Goal: Information Seeking & Learning: Learn about a topic

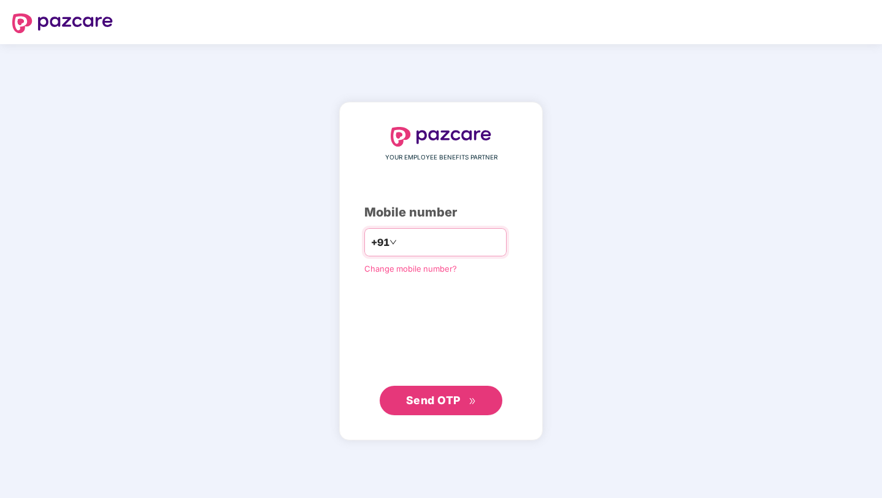
click at [420, 241] on input "number" at bounding box center [449, 242] width 101 height 20
click at [421, 242] on input "number" at bounding box center [449, 242] width 101 height 20
type input "**********"
click at [422, 406] on span "Send OTP" at bounding box center [433, 399] width 55 height 13
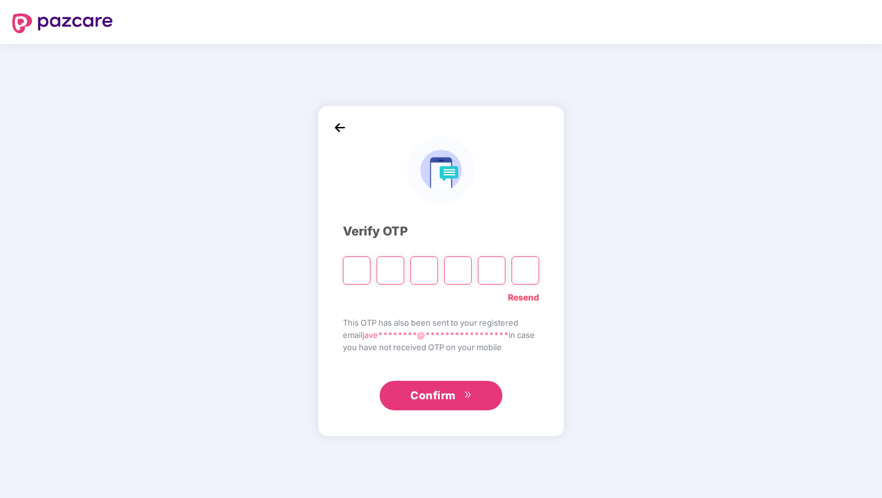
type input "*"
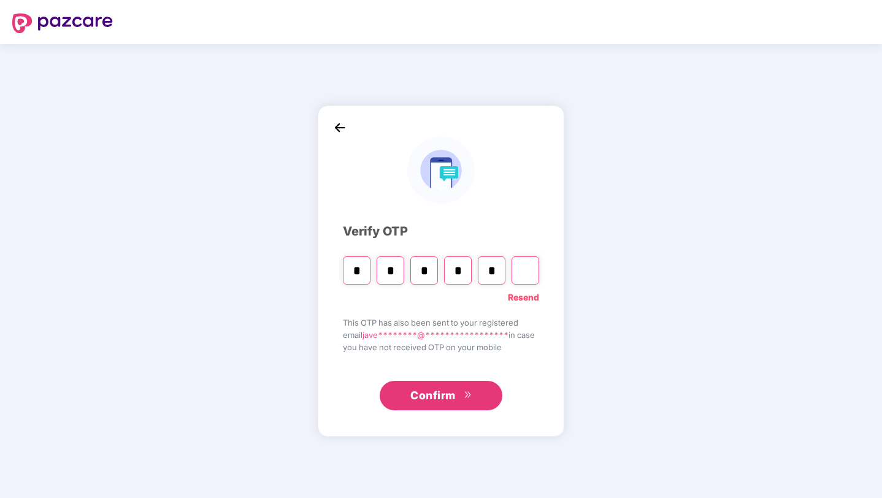
type input "*"
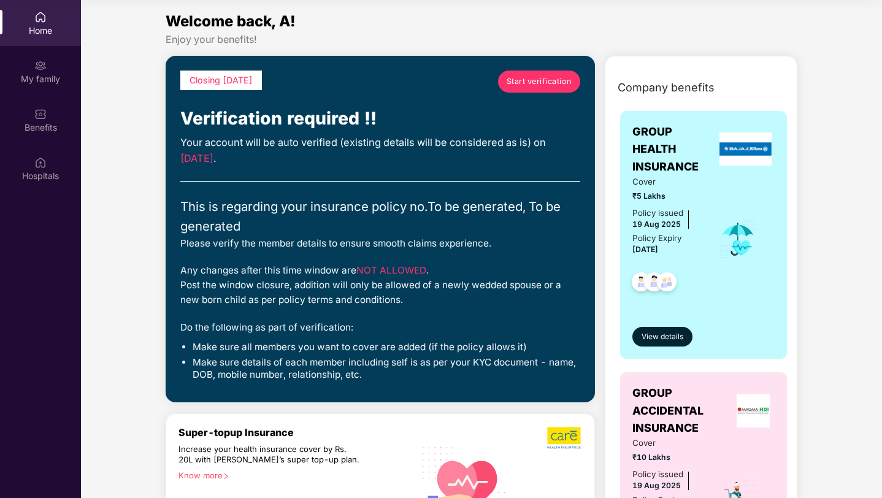
click at [535, 87] on link "Start verification" at bounding box center [539, 82] width 82 height 22
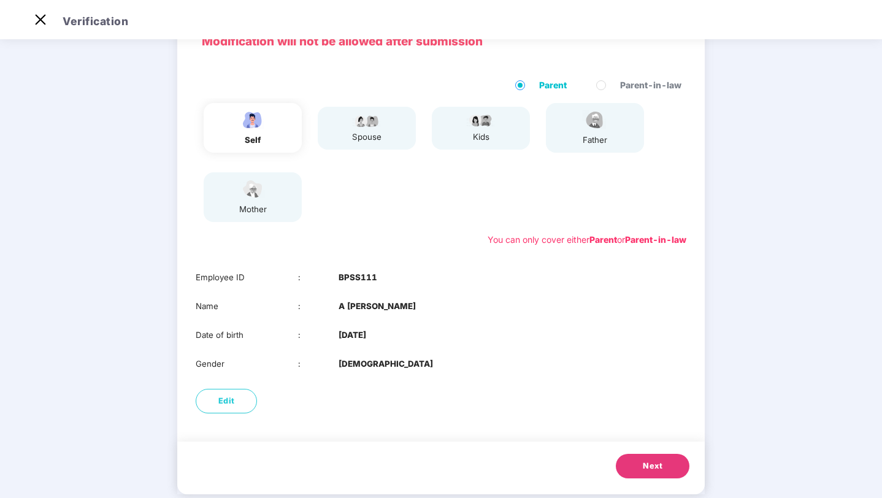
scroll to position [67, 0]
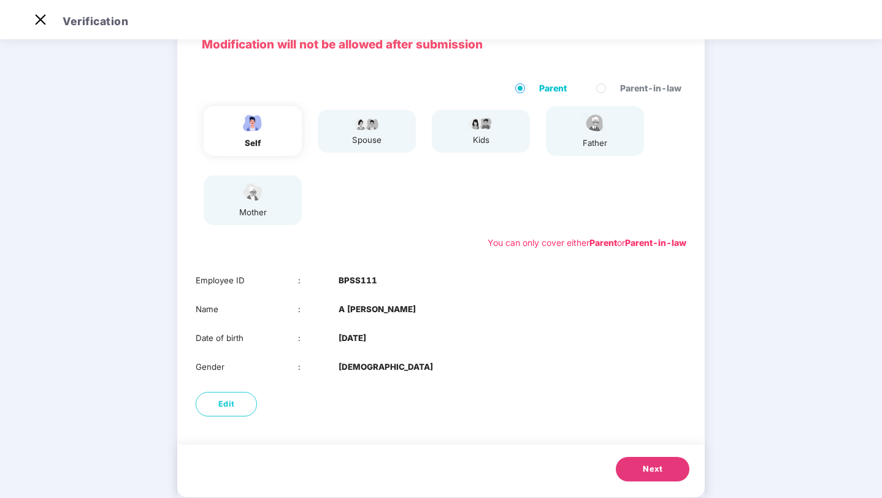
click at [645, 462] on button "Next" at bounding box center [653, 469] width 74 height 25
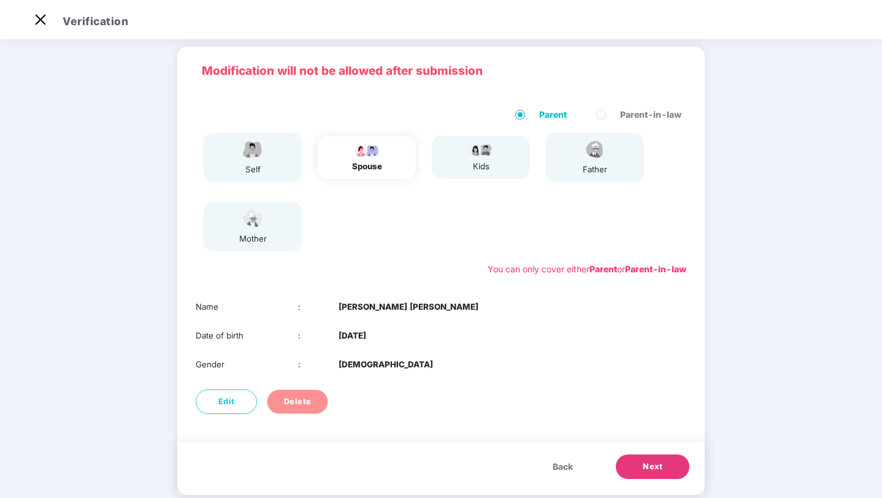
scroll to position [45, 0]
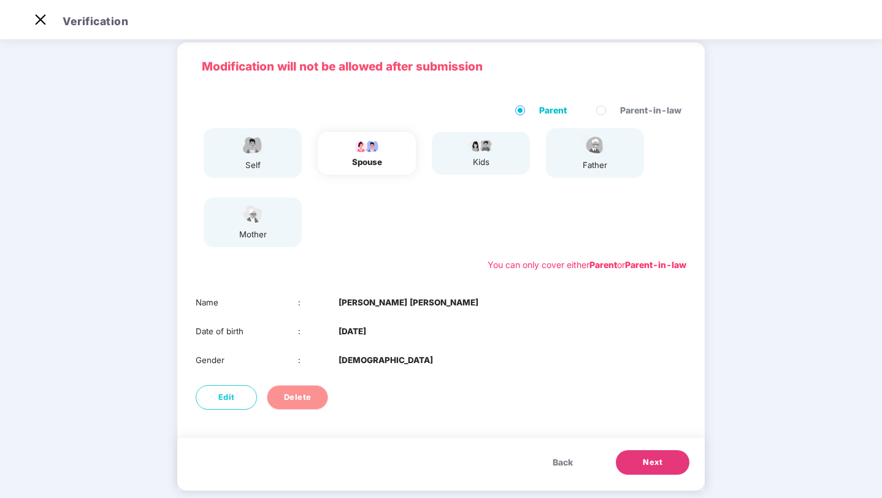
click at [302, 399] on span "Delete" at bounding box center [298, 397] width 28 height 12
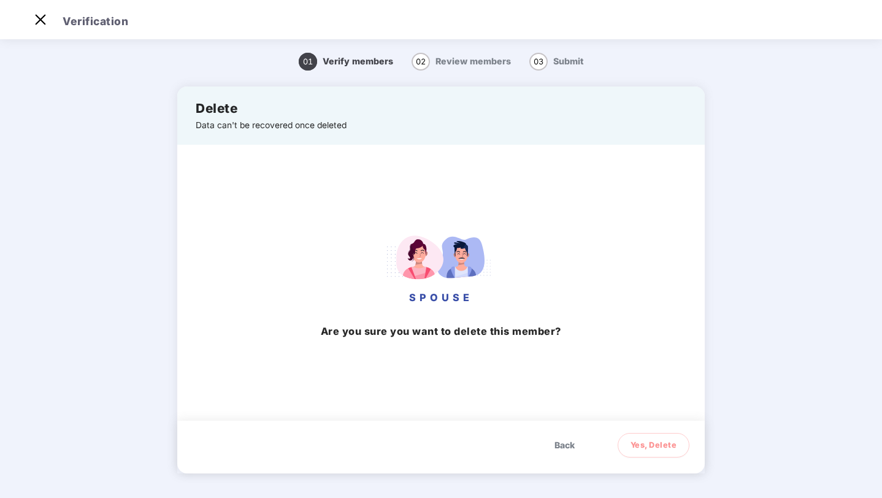
drag, startPoint x: 651, startPoint y: 443, endPoint x: 653, endPoint y: 329, distance: 114.1
click at [653, 329] on div "Delete Data can't be recovered once deleted SPOUSE Are you sure you want to del…" at bounding box center [440, 279] width 527 height 387
click at [648, 450] on span "Yes, Delete" at bounding box center [654, 445] width 47 height 12
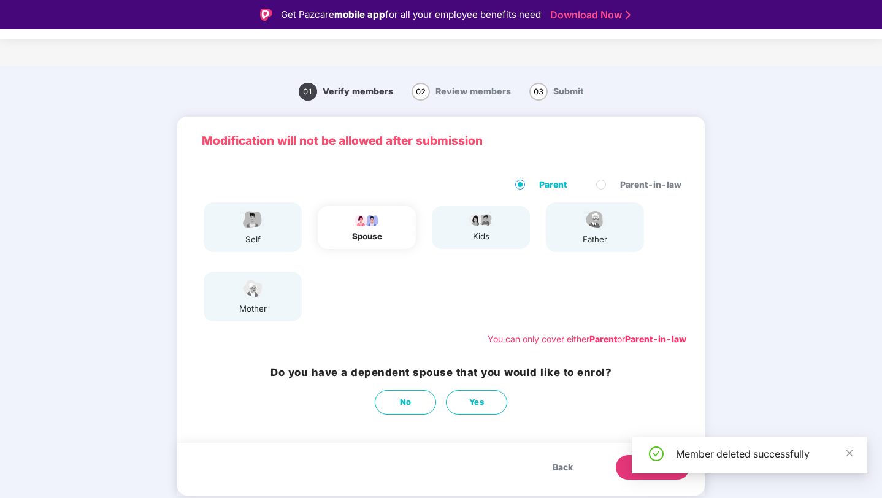
scroll to position [29, 0]
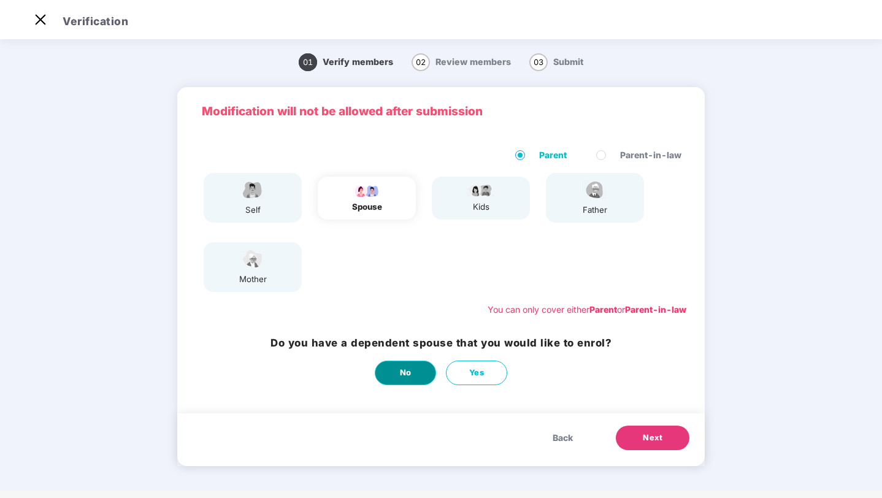
click at [389, 375] on button "No" at bounding box center [405, 373] width 61 height 25
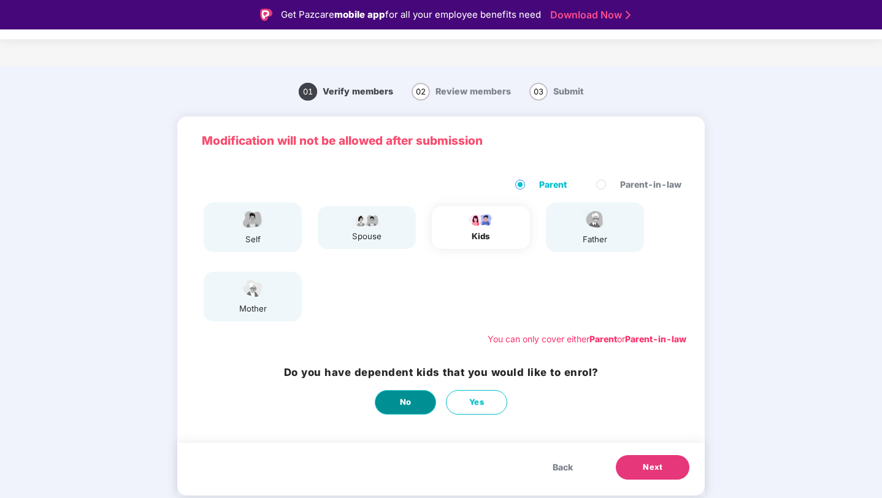
click at [402, 403] on span "No" at bounding box center [406, 402] width 12 height 12
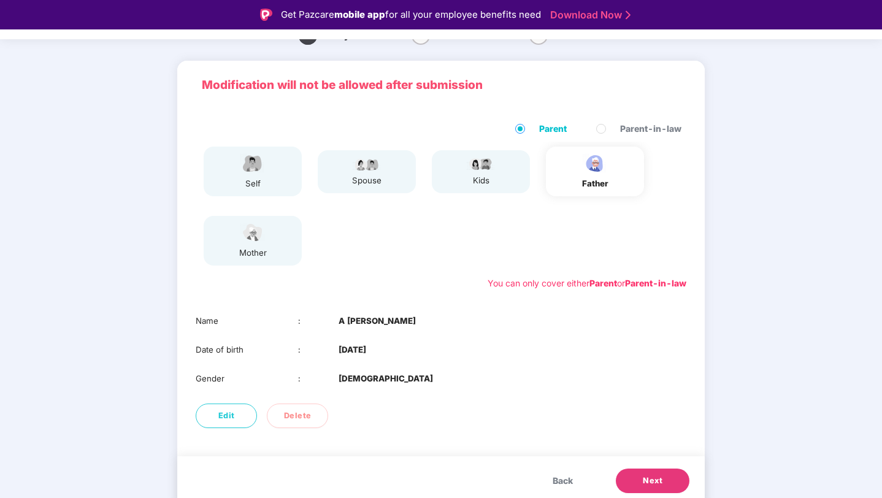
scroll to position [62, 0]
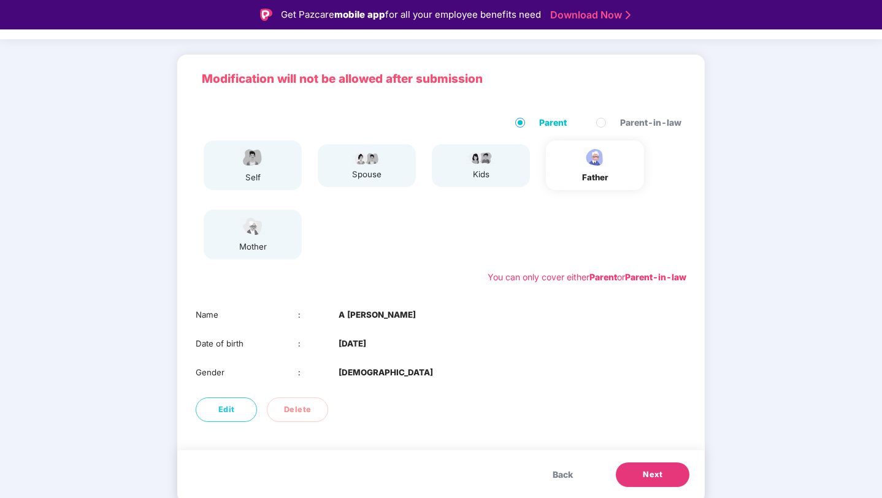
click at [644, 470] on span "Next" at bounding box center [653, 475] width 20 height 12
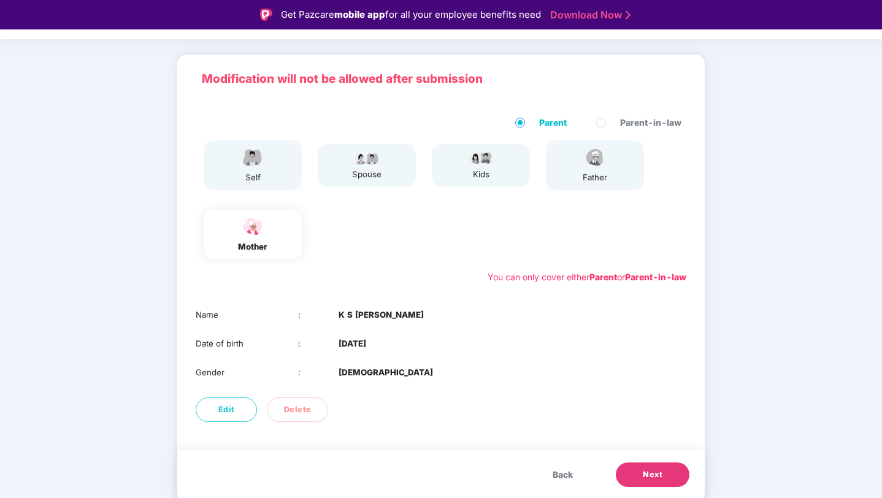
scroll to position [29, 0]
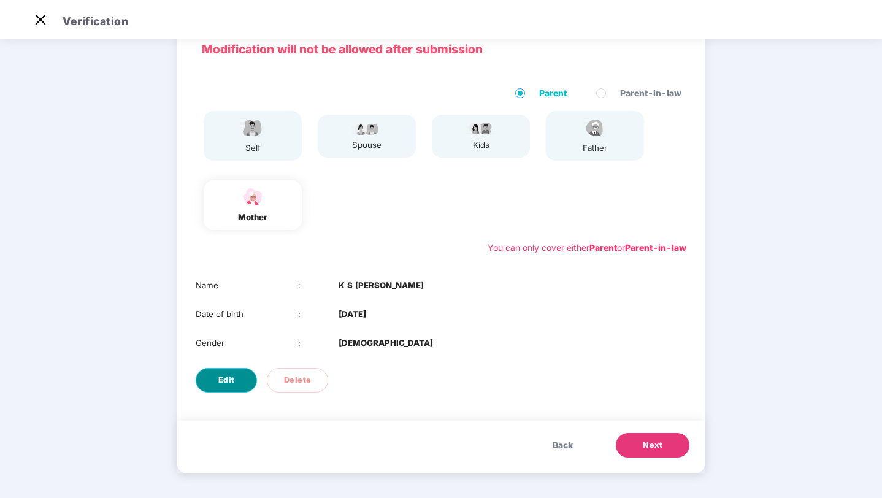
click at [212, 370] on button "Edit" at bounding box center [226, 380] width 61 height 25
select select "******"
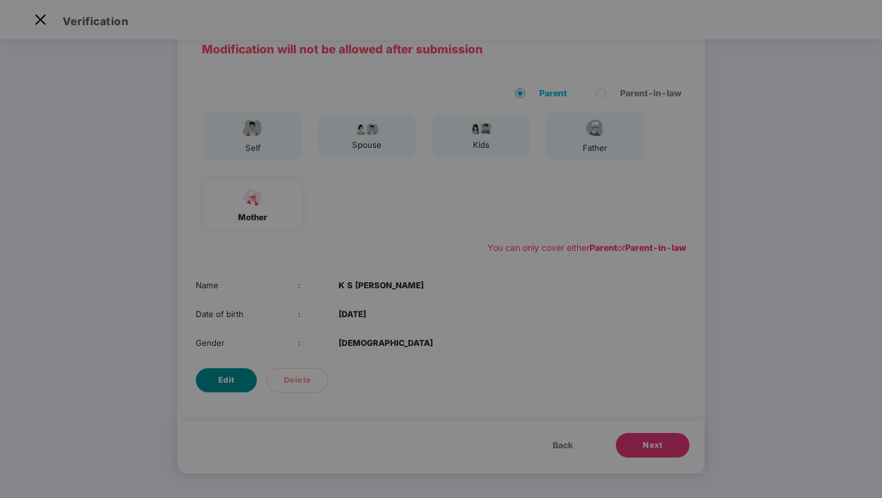
scroll to position [0, 0]
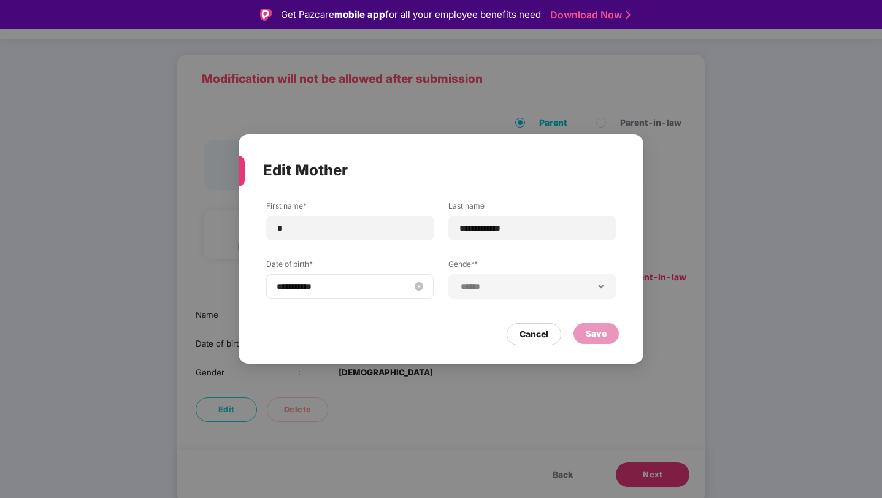
click at [331, 289] on input "**********" at bounding box center [344, 286] width 134 height 13
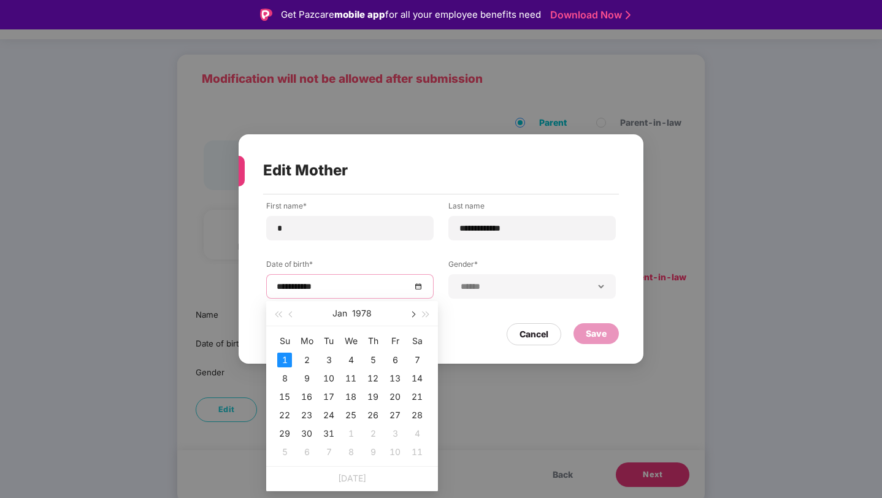
click at [415, 310] on button "button" at bounding box center [411, 313] width 13 height 25
click at [395, 378] on div "10" at bounding box center [395, 378] width 15 height 15
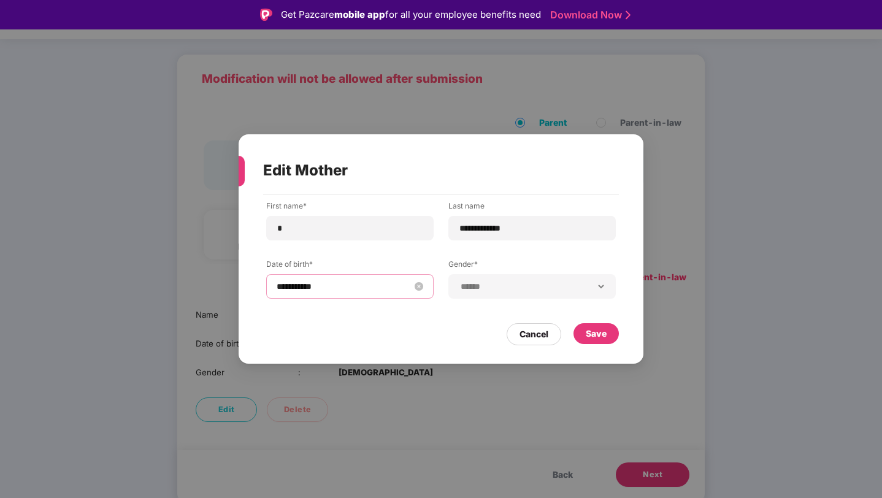
click at [407, 284] on input "**********" at bounding box center [344, 286] width 134 height 13
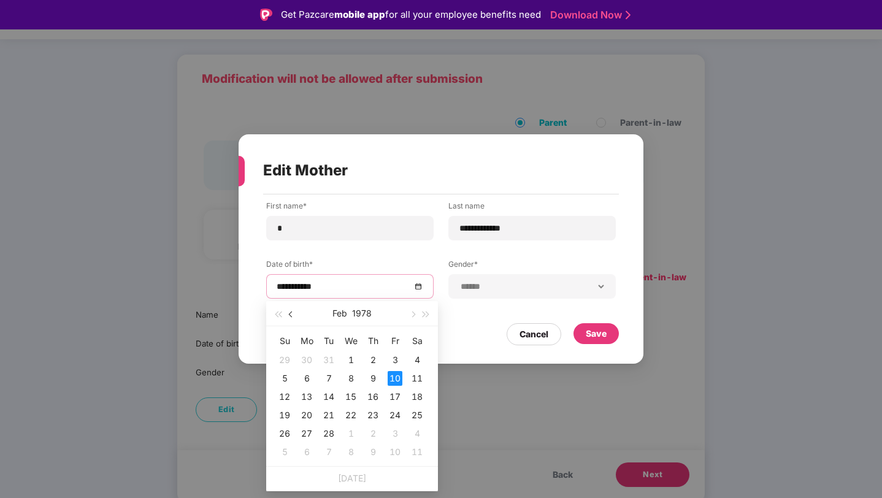
click at [291, 315] on span "button" at bounding box center [292, 315] width 6 height 6
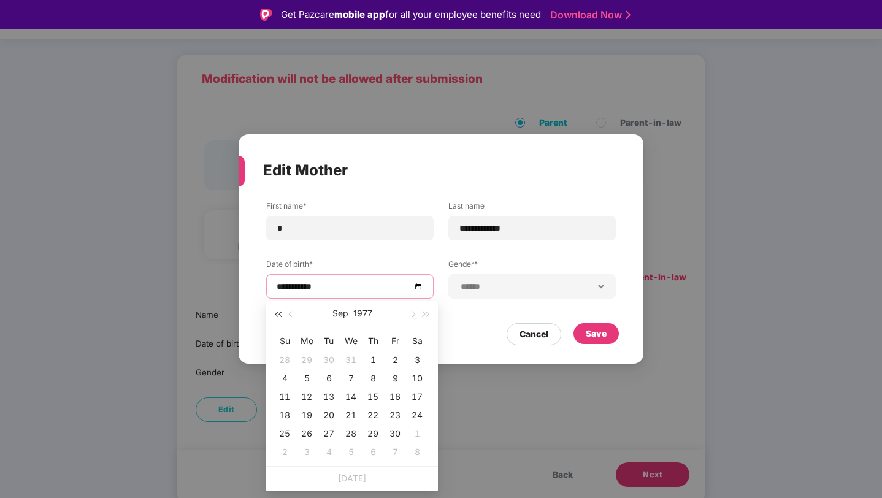
click at [277, 317] on span "button" at bounding box center [278, 315] width 6 height 6
click at [289, 316] on button "button" at bounding box center [291, 313] width 13 height 25
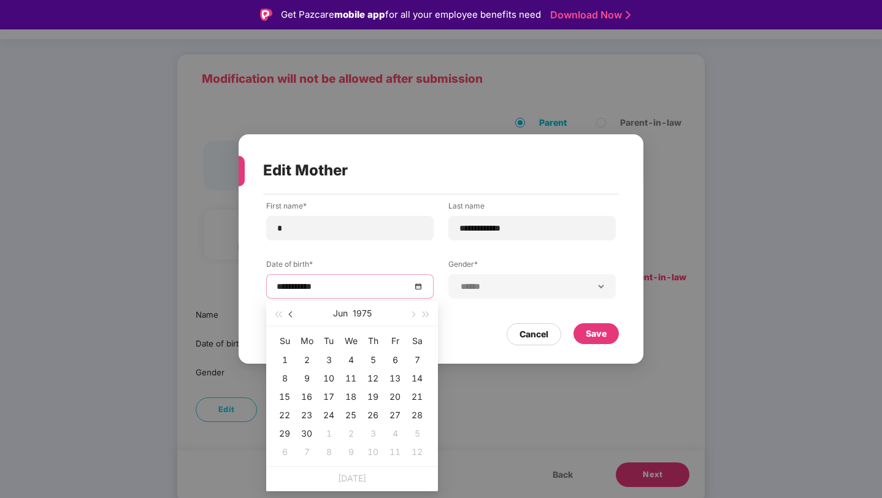
click at [289, 316] on button "button" at bounding box center [291, 313] width 13 height 25
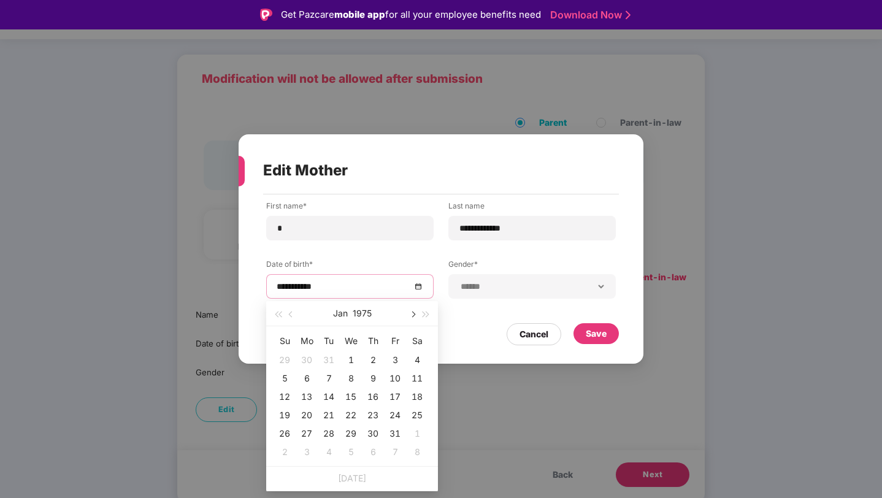
click at [412, 316] on span "button" at bounding box center [412, 315] width 6 height 6
type input "**********"
click at [285, 377] on div "2" at bounding box center [284, 378] width 15 height 15
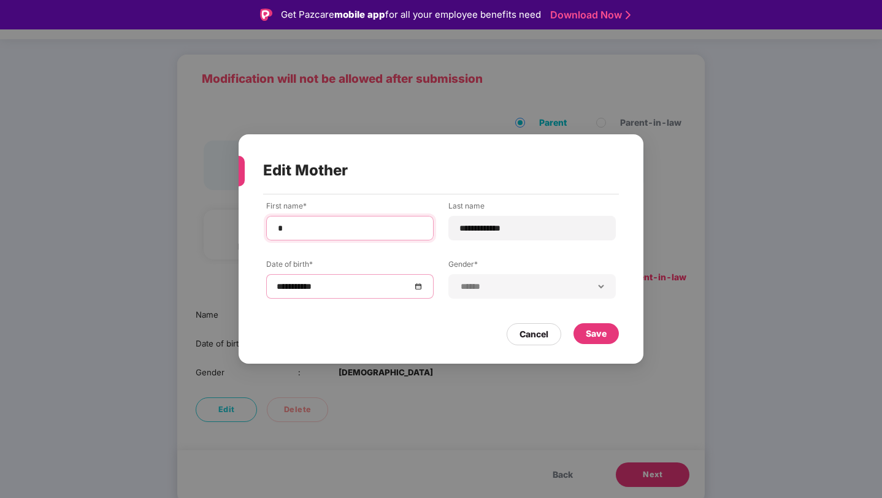
click at [313, 228] on input "*" at bounding box center [350, 228] width 147 height 13
type input "**********"
type input "**"
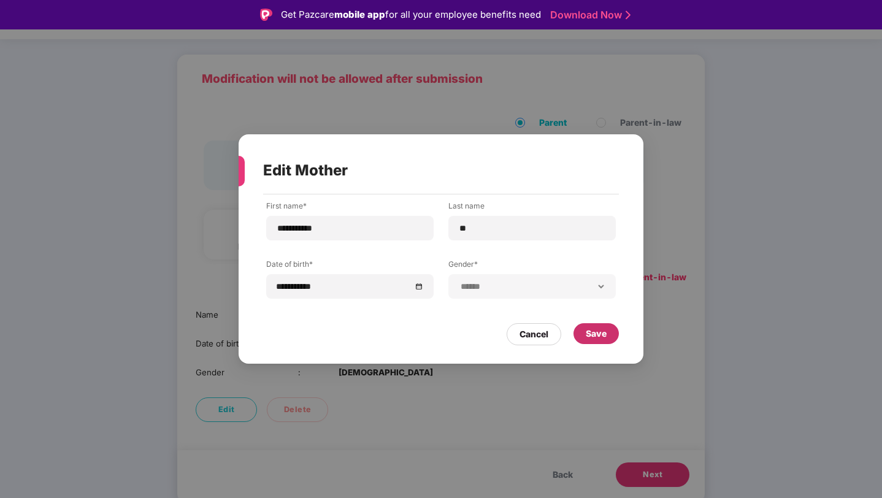
click at [589, 332] on div "Save" at bounding box center [596, 333] width 21 height 13
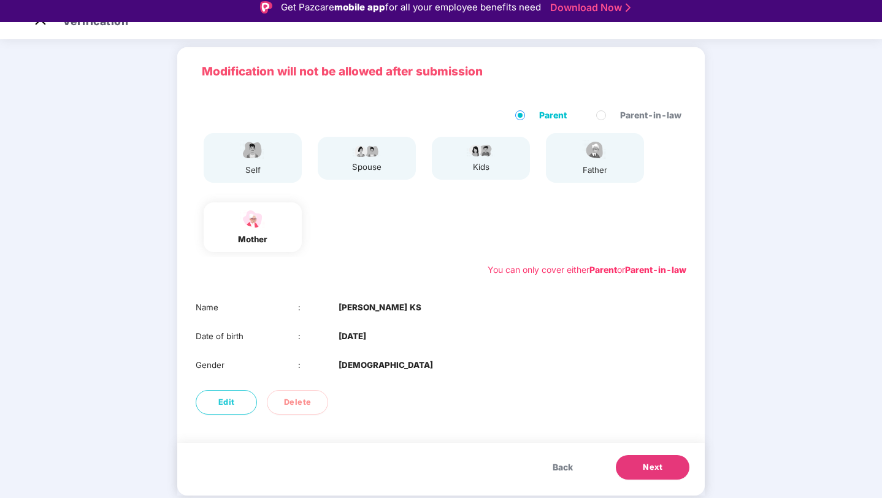
scroll to position [29, 0]
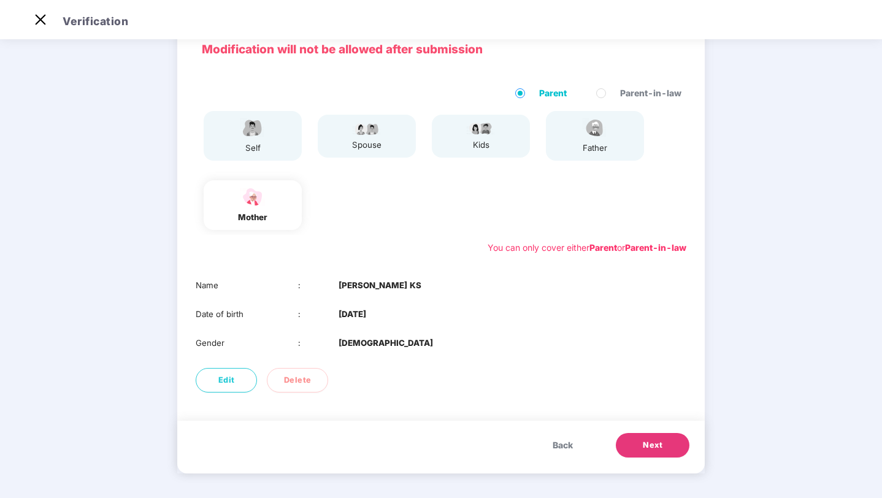
click at [658, 448] on span "Next" at bounding box center [653, 445] width 20 height 12
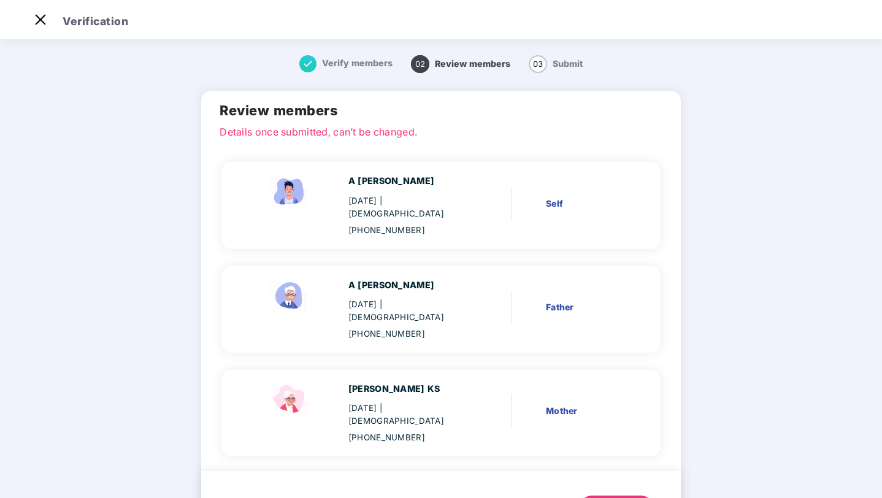
scroll to position [23, 0]
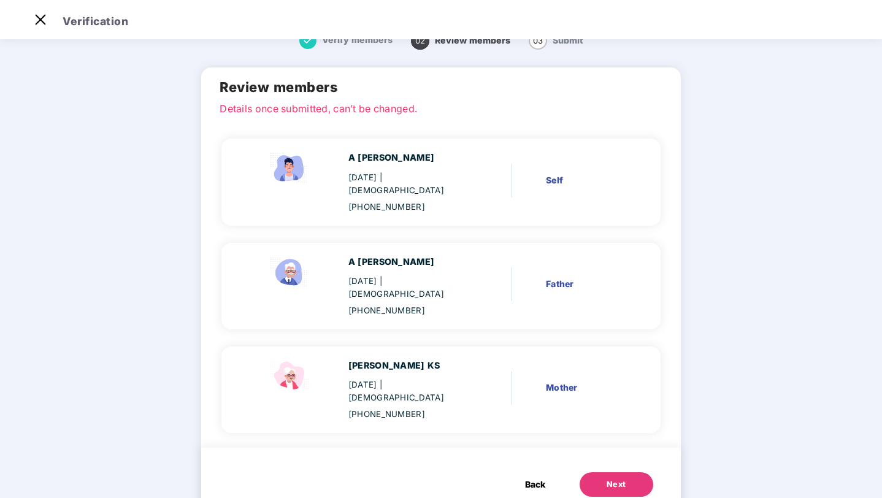
click at [612, 478] on div "Next" at bounding box center [617, 484] width 20 height 12
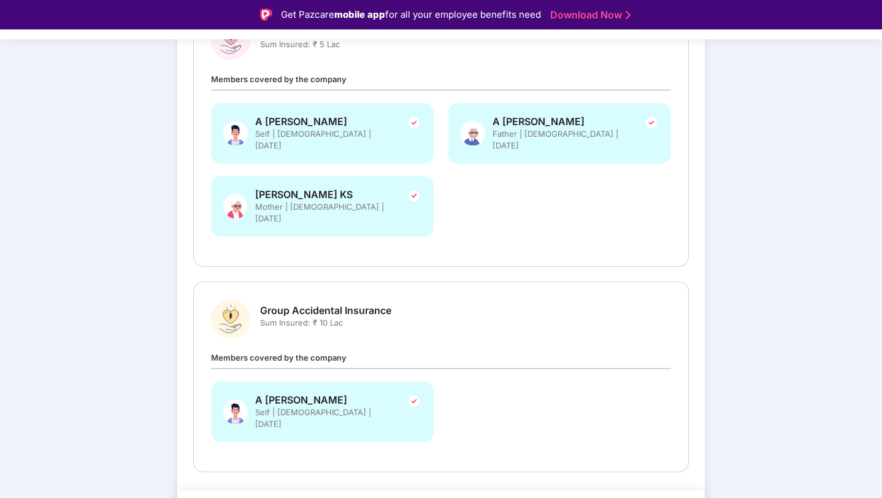
scroll to position [217, 0]
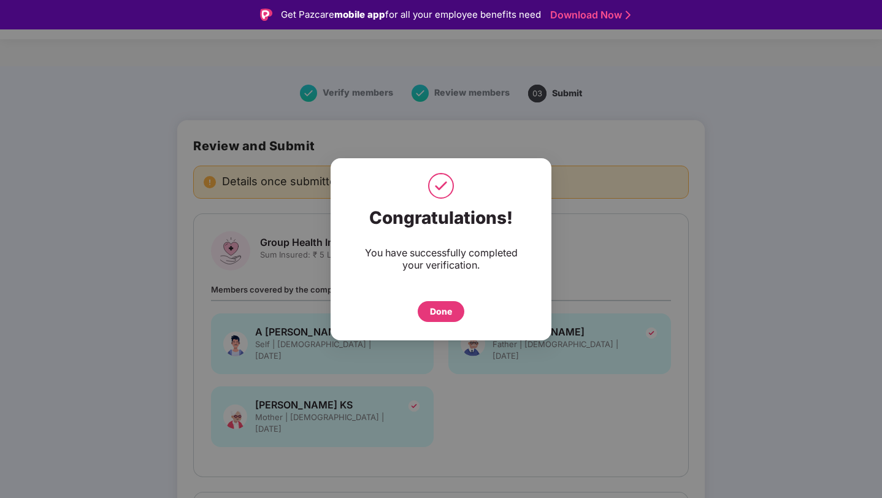
scroll to position [29, 0]
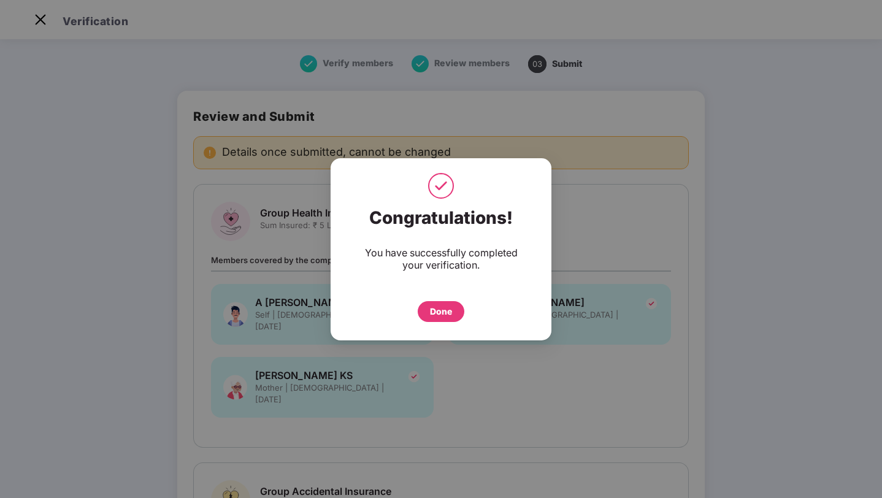
click at [445, 309] on div "Done" at bounding box center [441, 311] width 22 height 13
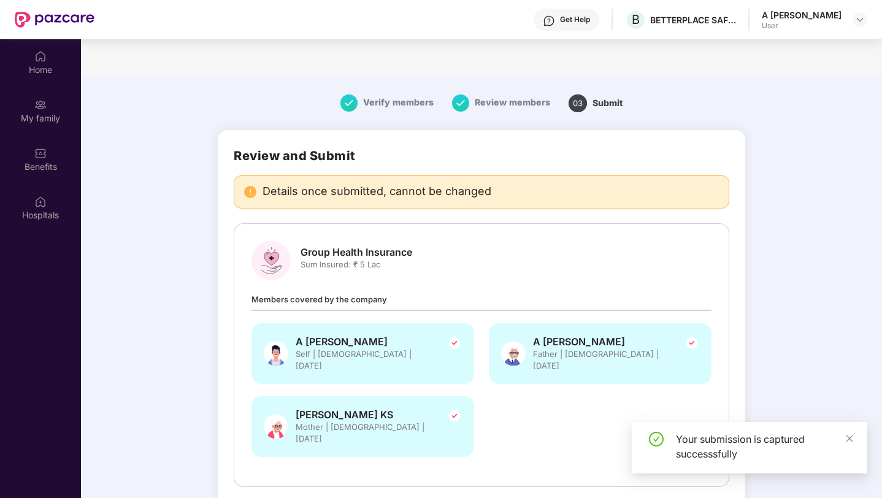
scroll to position [69, 0]
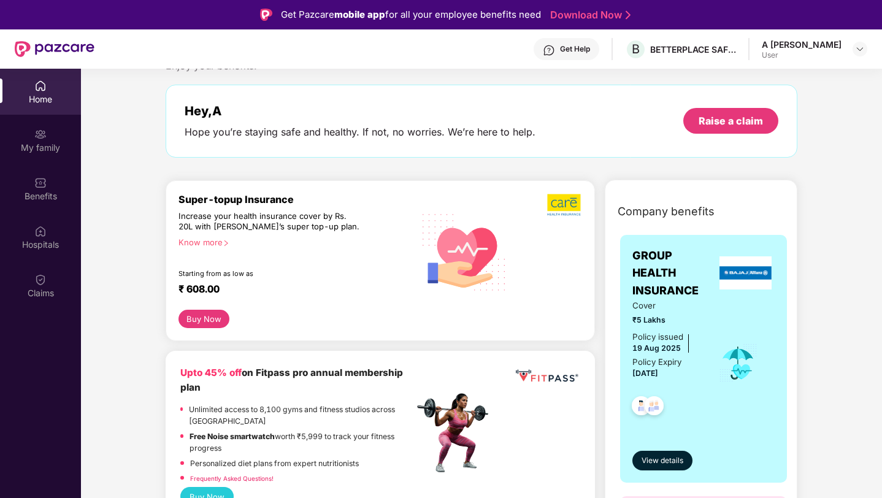
scroll to position [52, 0]
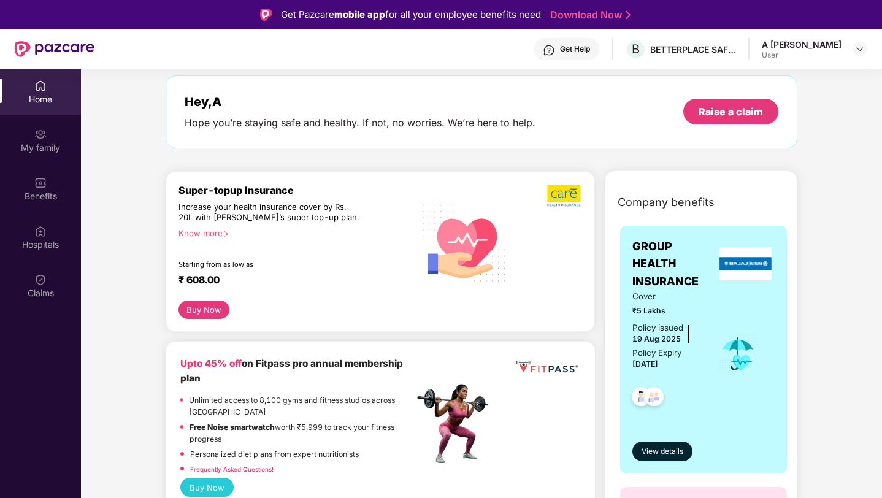
click at [199, 312] on button "Buy Now" at bounding box center [203, 310] width 51 height 18
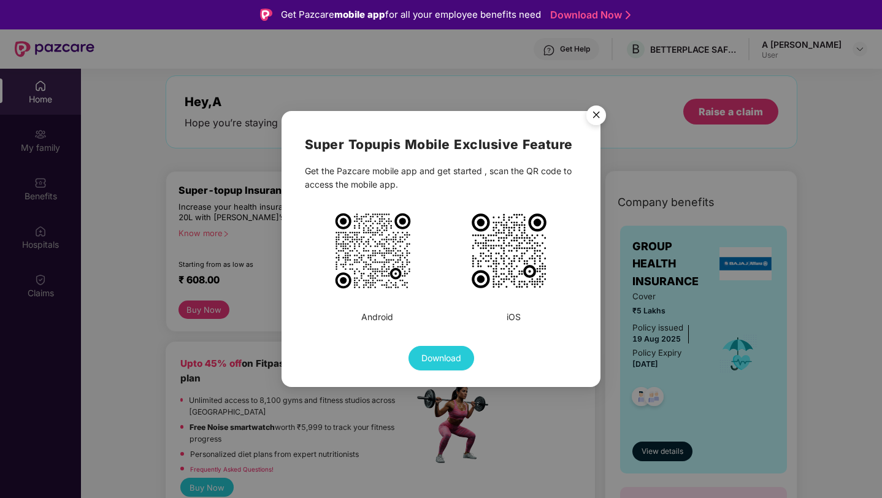
click at [597, 114] on img "Close" at bounding box center [596, 117] width 34 height 34
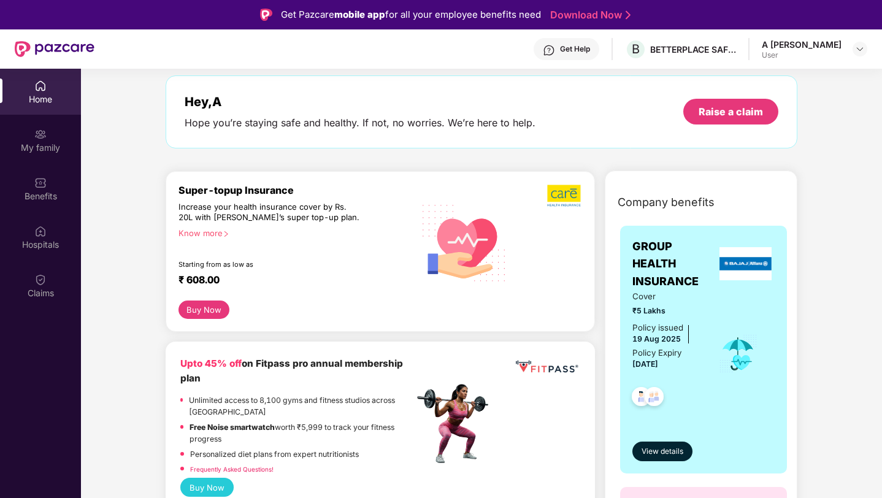
click at [214, 232] on div "Know more" at bounding box center [292, 232] width 228 height 9
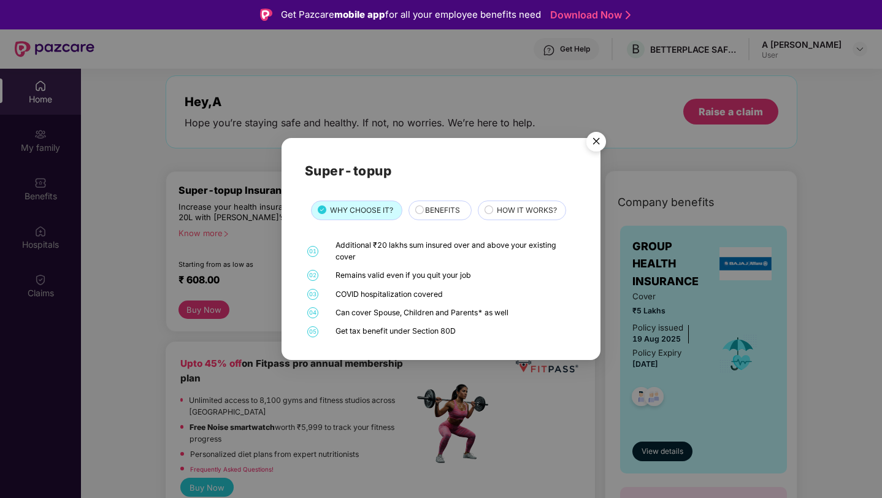
scroll to position [4, 0]
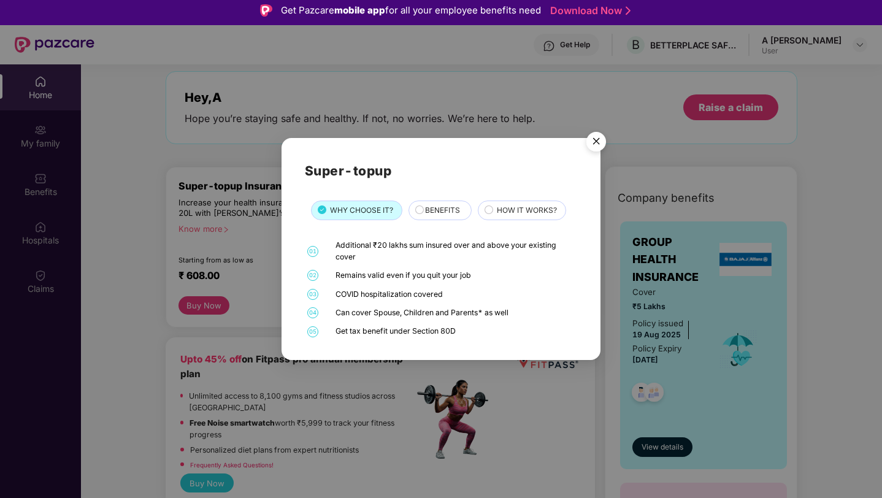
click at [430, 215] on span "BENEFITS" at bounding box center [442, 211] width 35 height 12
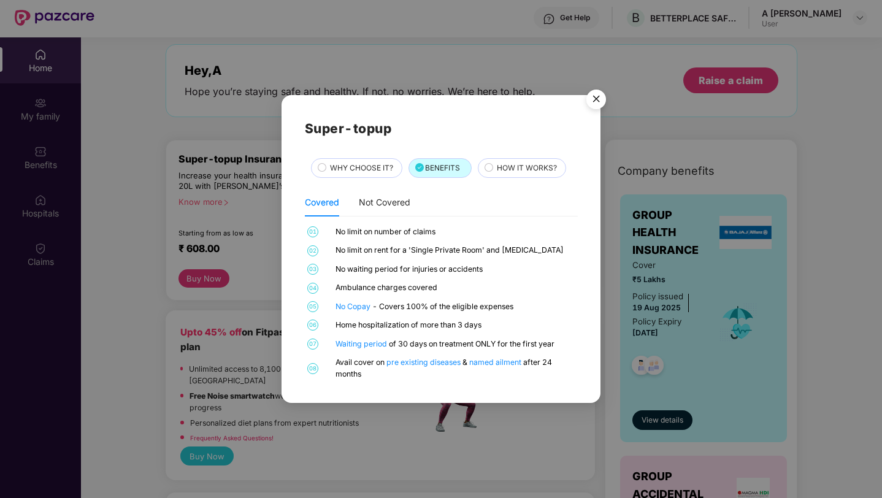
scroll to position [39, 0]
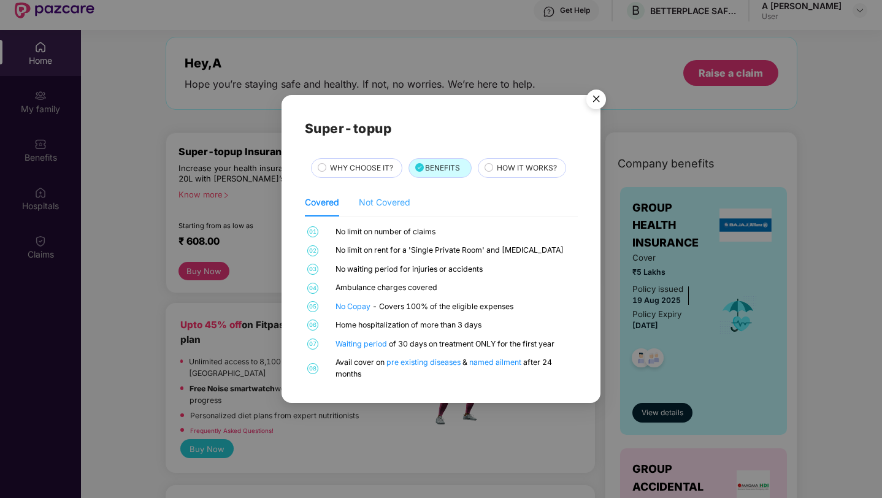
click at [387, 209] on div "Not Covered" at bounding box center [385, 202] width 52 height 28
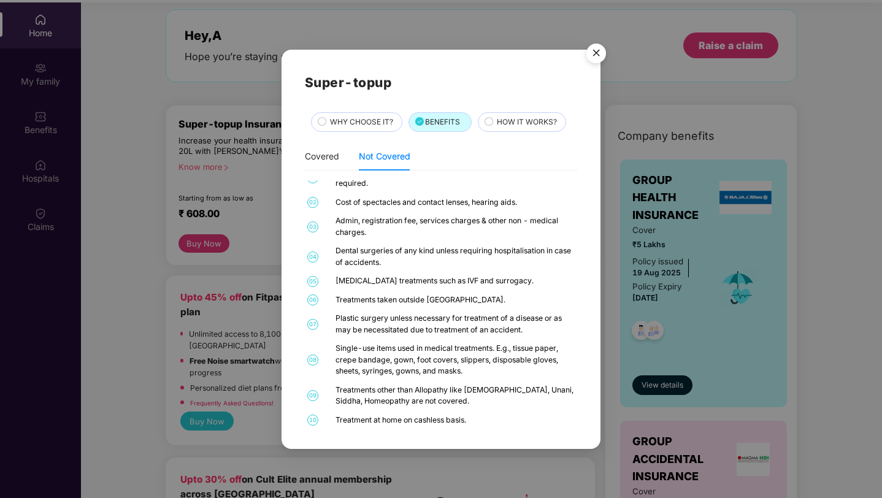
scroll to position [69, 0]
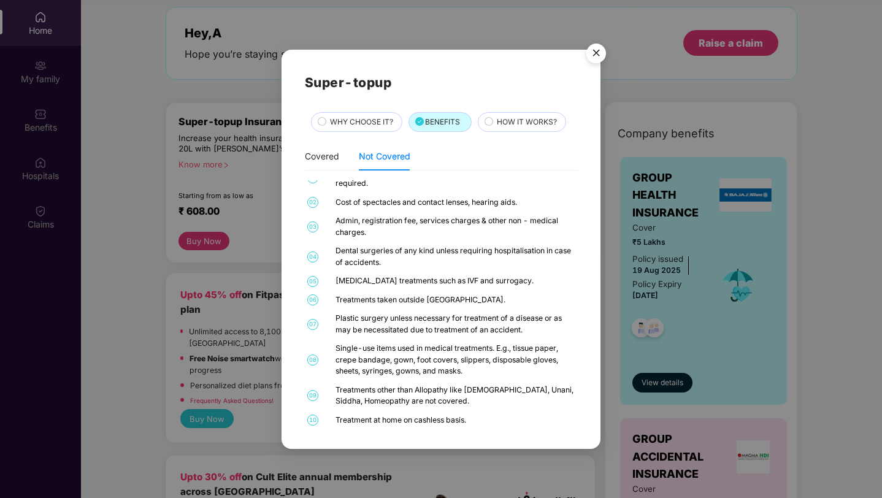
click at [544, 125] on span "HOW IT WORKS?" at bounding box center [527, 123] width 60 height 12
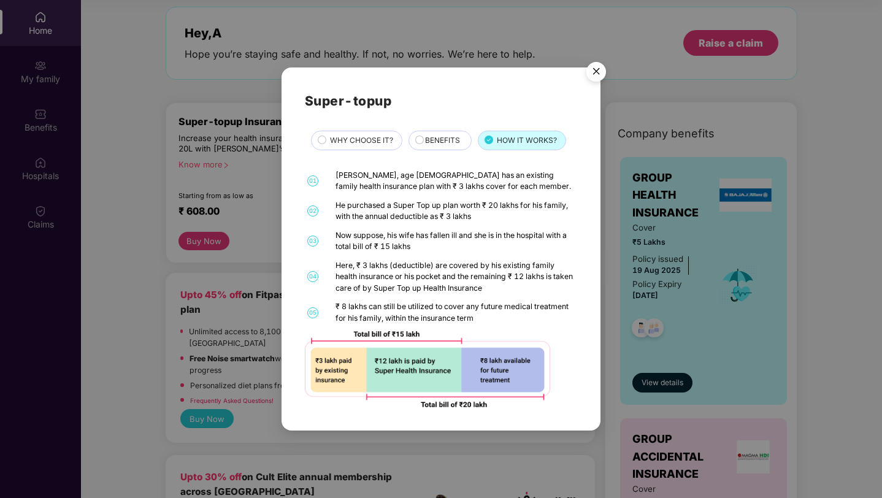
click at [370, 142] on span "WHY CHOOSE IT?" at bounding box center [361, 141] width 63 height 12
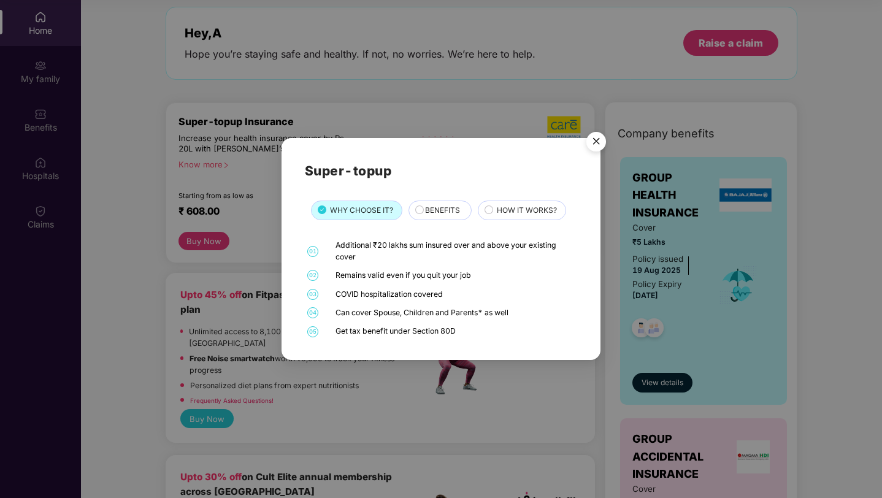
click at [593, 141] on img "Close" at bounding box center [596, 143] width 34 height 34
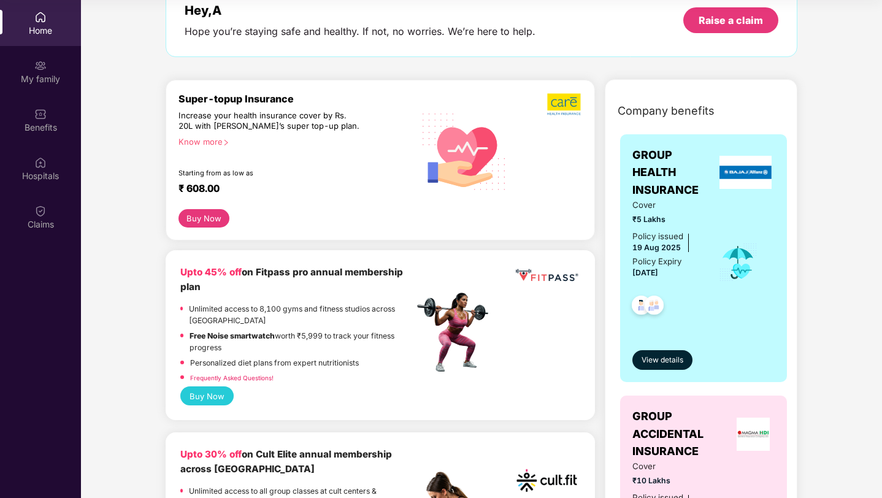
scroll to position [74, 0]
click at [216, 218] on button "Buy Now" at bounding box center [203, 219] width 51 height 18
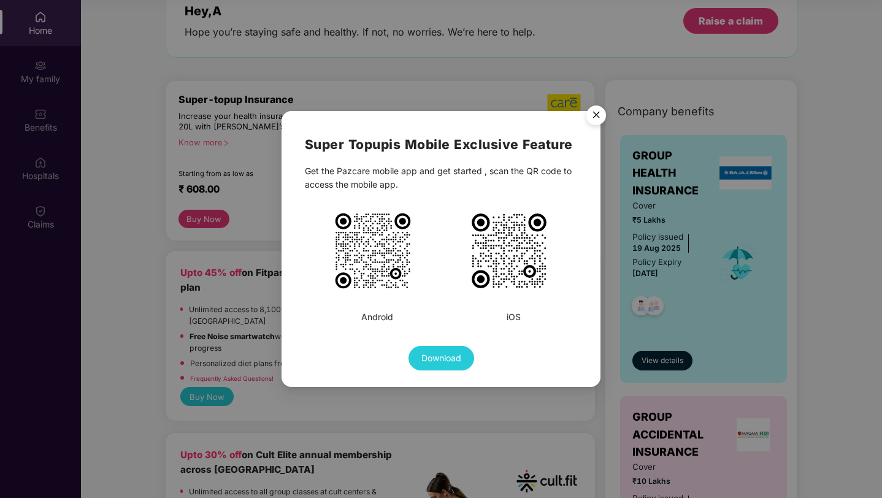
click at [597, 116] on img "Close" at bounding box center [596, 117] width 34 height 34
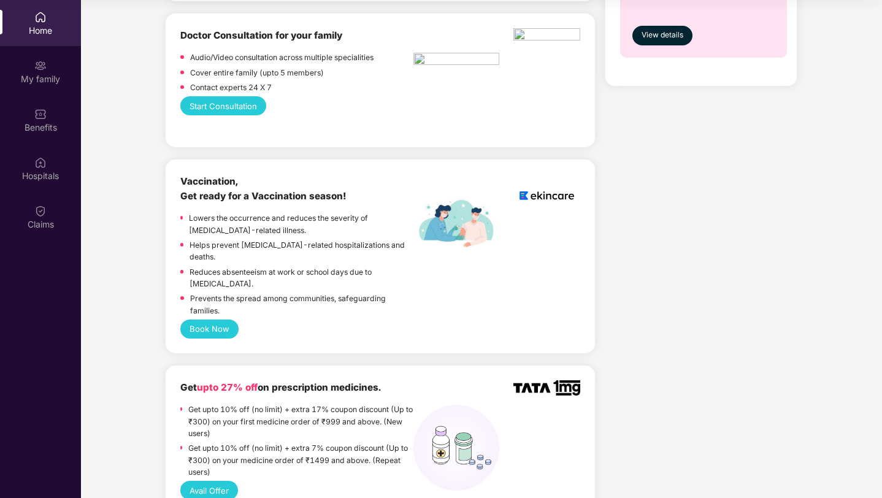
scroll to position [387, 0]
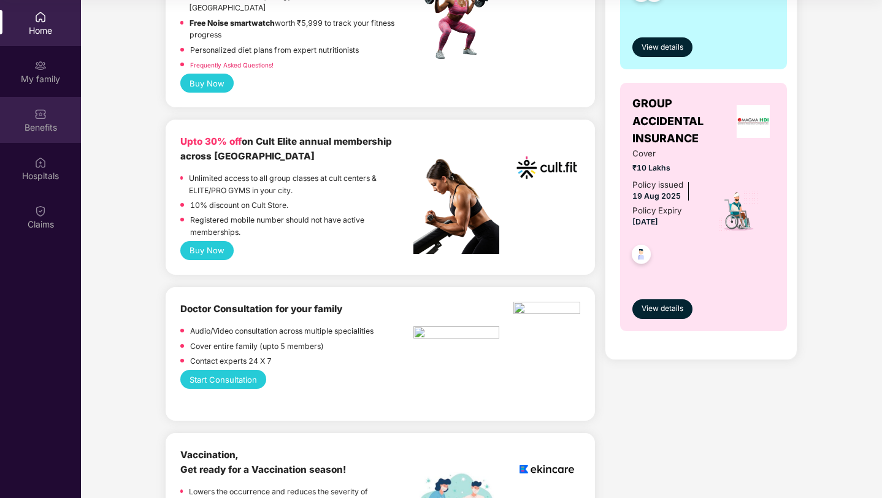
click at [72, 133] on div "Benefits" at bounding box center [40, 120] width 81 height 46
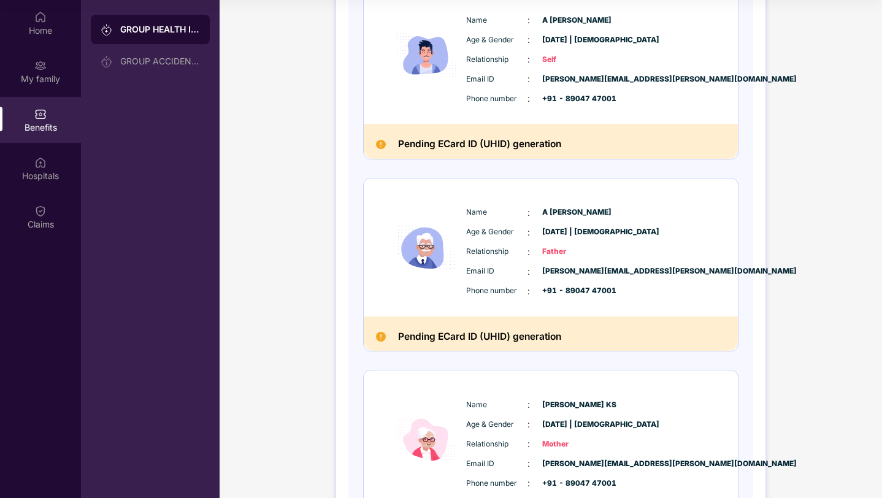
scroll to position [0, 0]
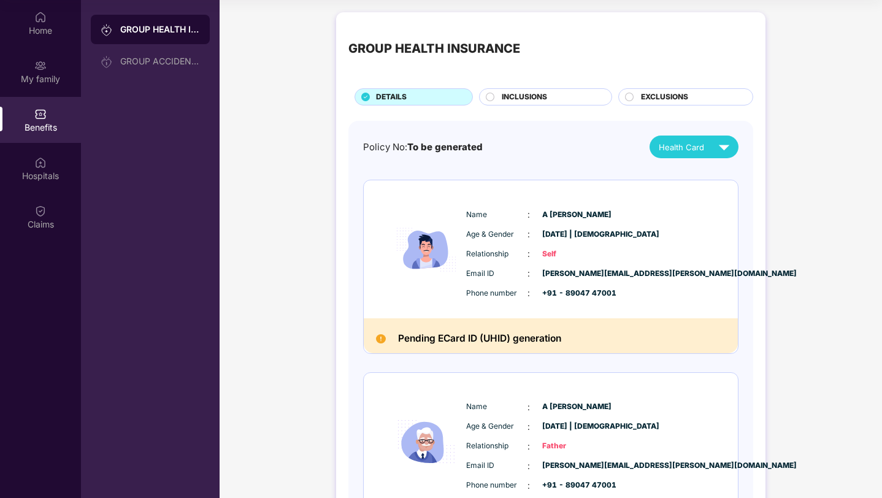
click at [545, 99] on span "INCLUSIONS" at bounding box center [524, 97] width 45 height 12
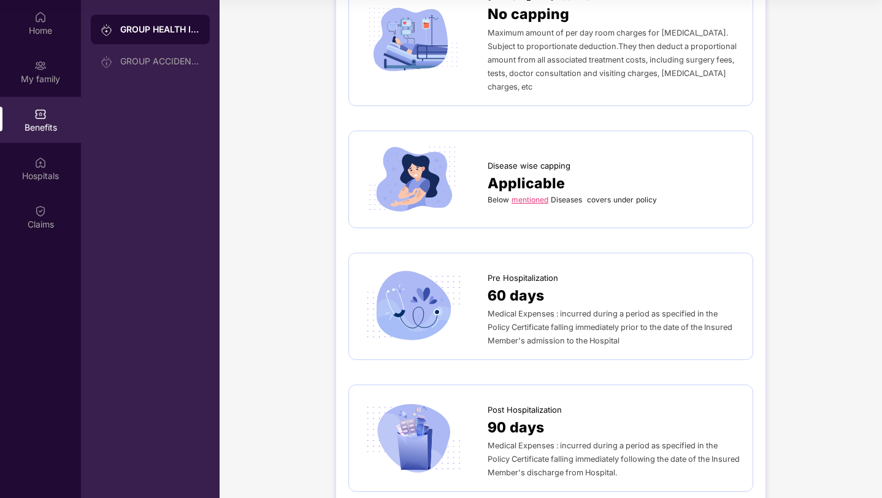
scroll to position [461, 0]
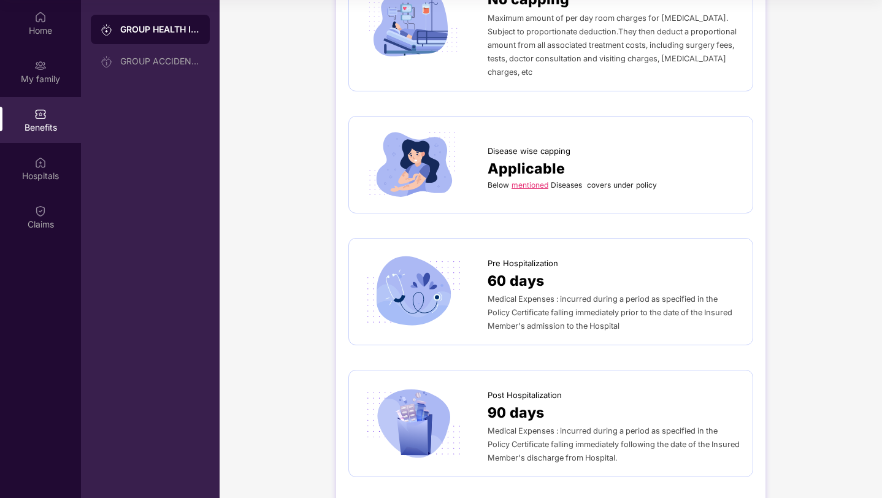
click at [534, 180] on link "mentioned" at bounding box center [530, 184] width 37 height 9
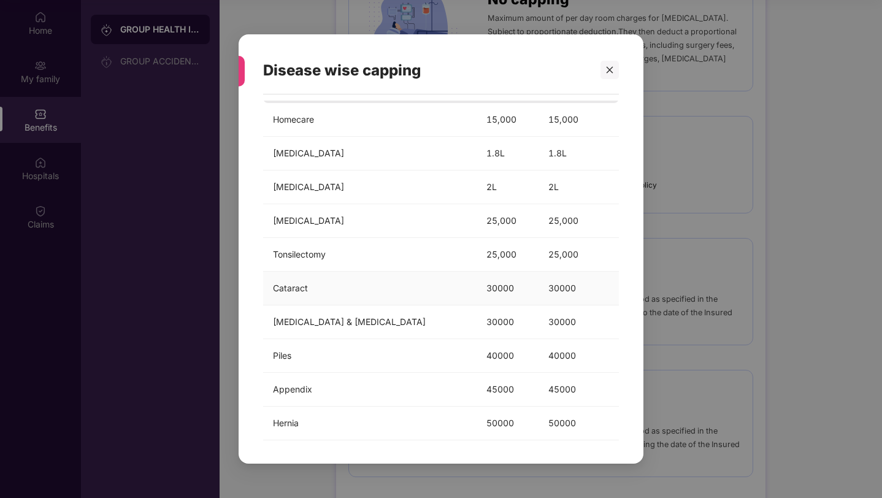
scroll to position [67, 0]
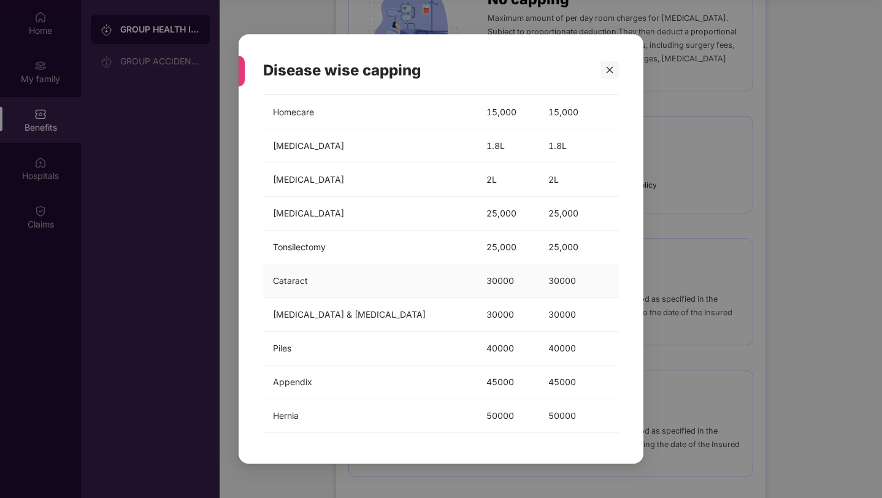
click at [477, 286] on td "30000" at bounding box center [507, 281] width 61 height 34
click at [539, 284] on td "30000" at bounding box center [579, 281] width 80 height 34
click at [612, 72] on icon "close" at bounding box center [610, 70] width 7 height 7
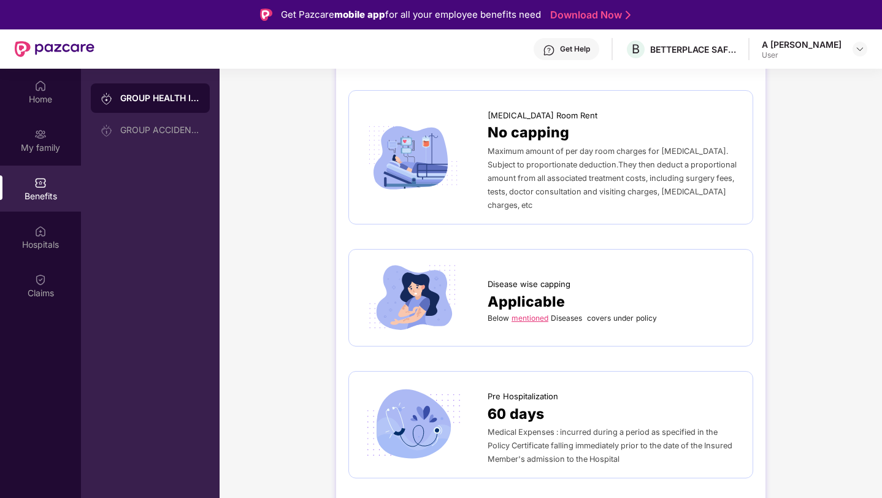
scroll to position [0, 0]
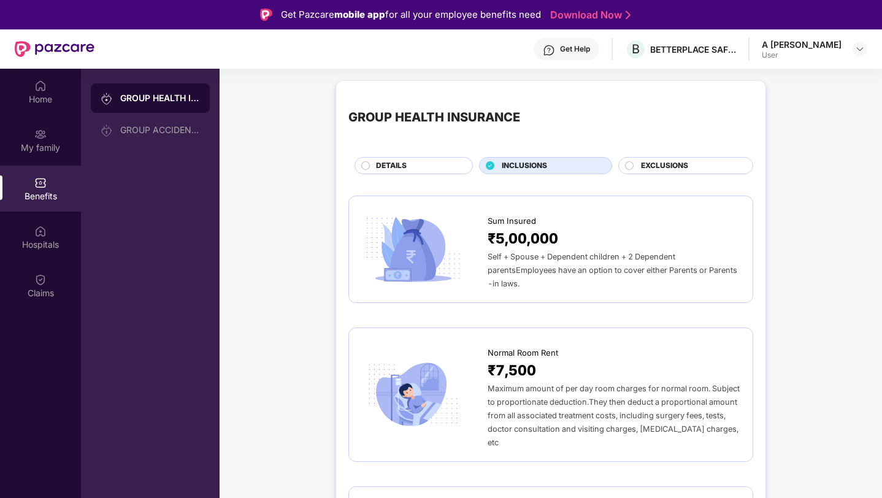
click at [415, 171] on div "DETAILS" at bounding box center [418, 166] width 96 height 13
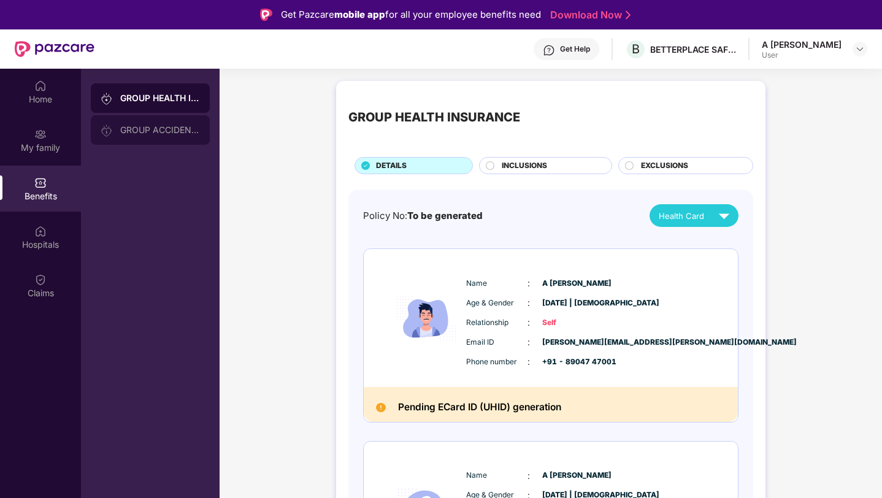
click at [206, 143] on div "GROUP ACCIDENTAL INSURANCE" at bounding box center [150, 129] width 119 height 29
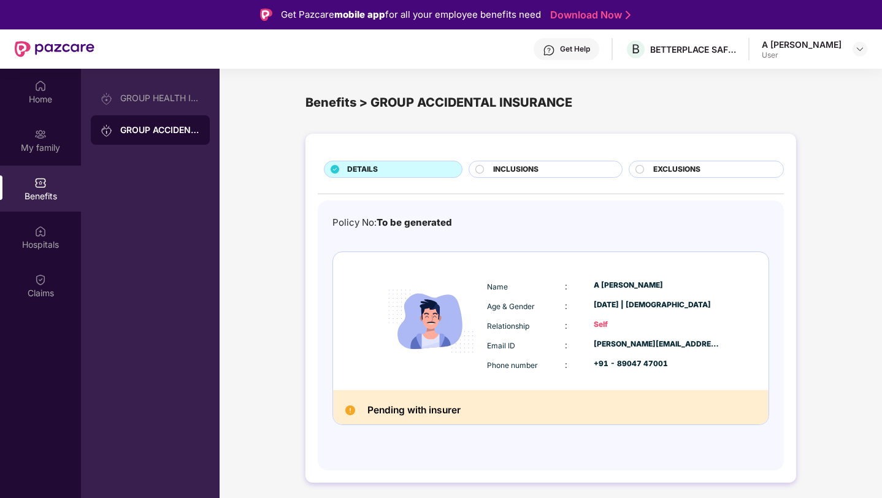
click at [562, 173] on div "INCLUSIONS" at bounding box center [551, 170] width 128 height 13
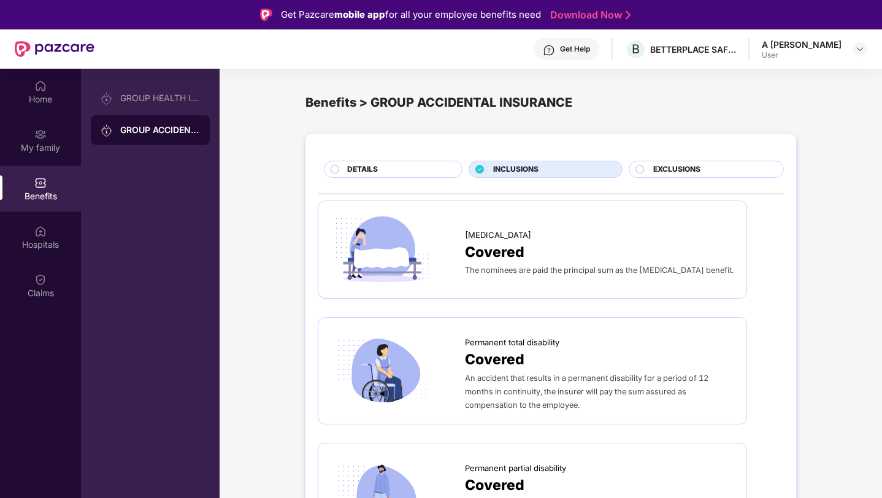
click at [678, 171] on span "EXCLUSIONS" at bounding box center [676, 170] width 47 height 12
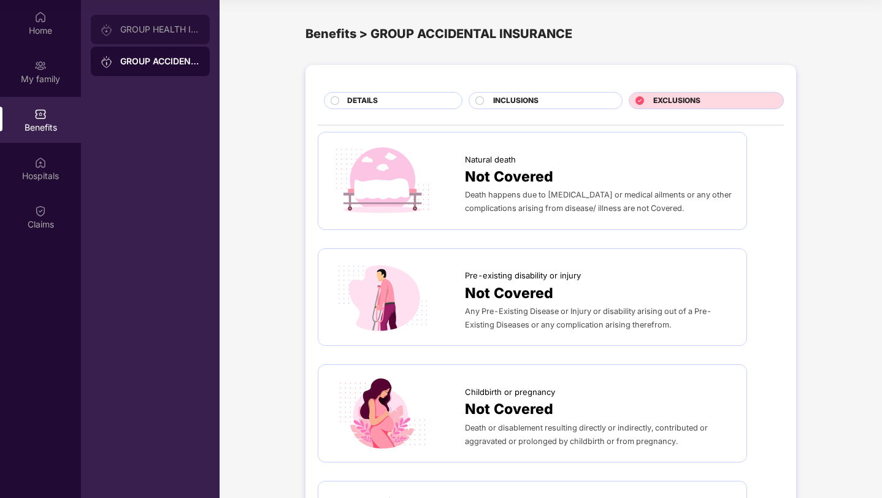
click at [107, 36] on div "GROUP HEALTH INSURANCE" at bounding box center [150, 29] width 119 height 29
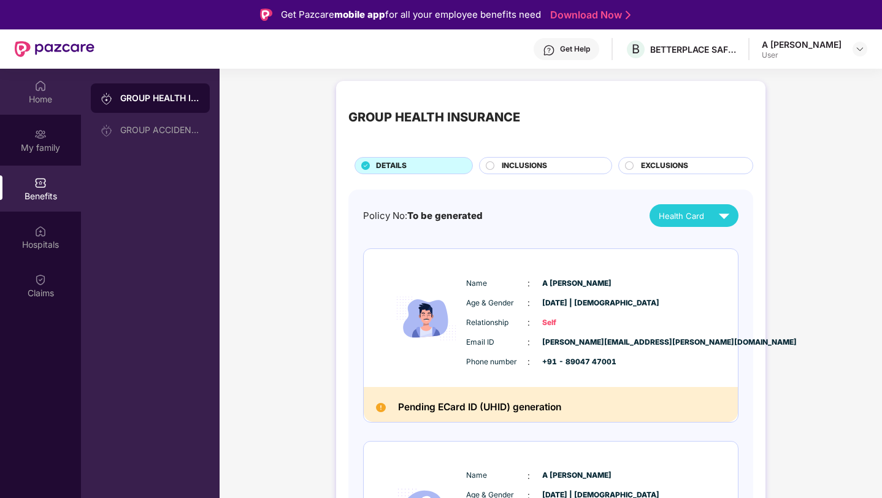
click at [42, 106] on div "Home" at bounding box center [40, 92] width 81 height 46
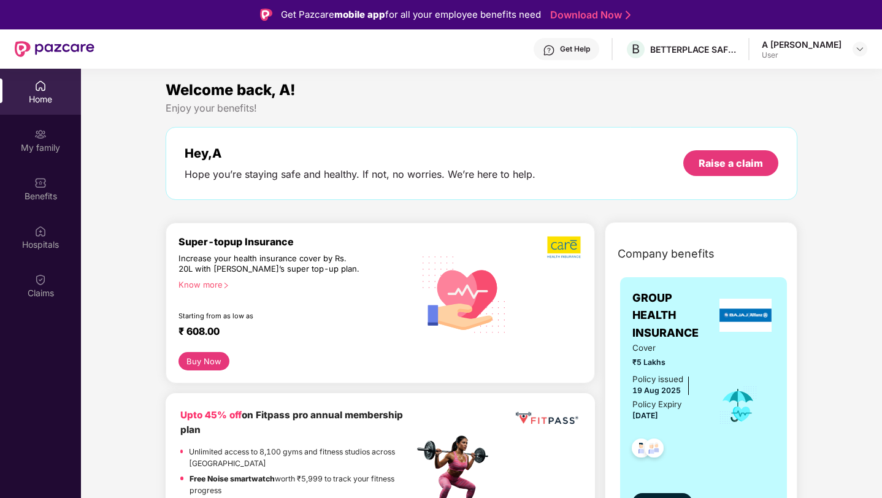
click at [209, 285] on div "Know more" at bounding box center [292, 284] width 228 height 9
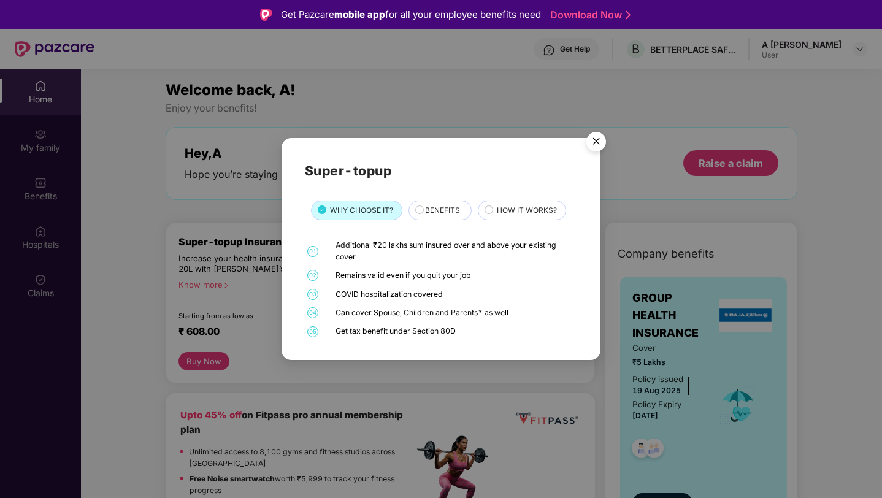
click at [526, 220] on div "Super-topup WHY CHOOSE IT? BENEFITS HOW IT WORKS? 01 Additional ₹20 lakhs sum i…" at bounding box center [441, 249] width 273 height 177
click at [529, 215] on span "HOW IT WORKS?" at bounding box center [527, 211] width 60 height 12
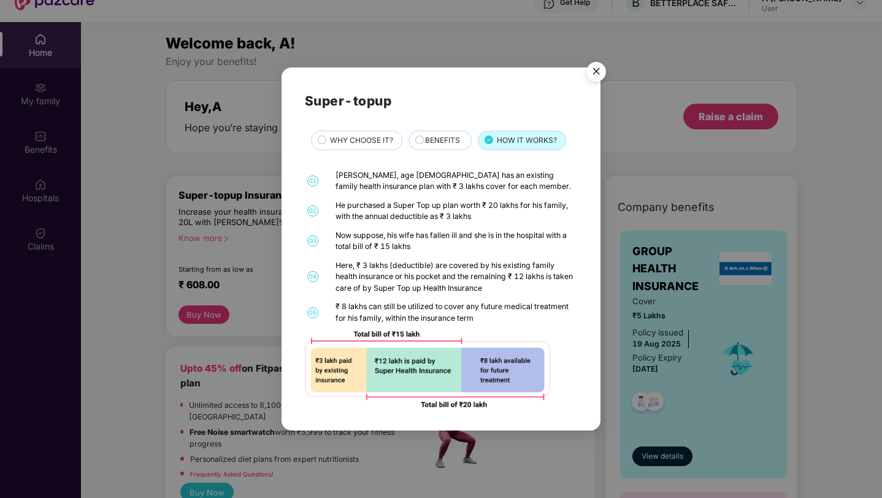
scroll to position [69, 0]
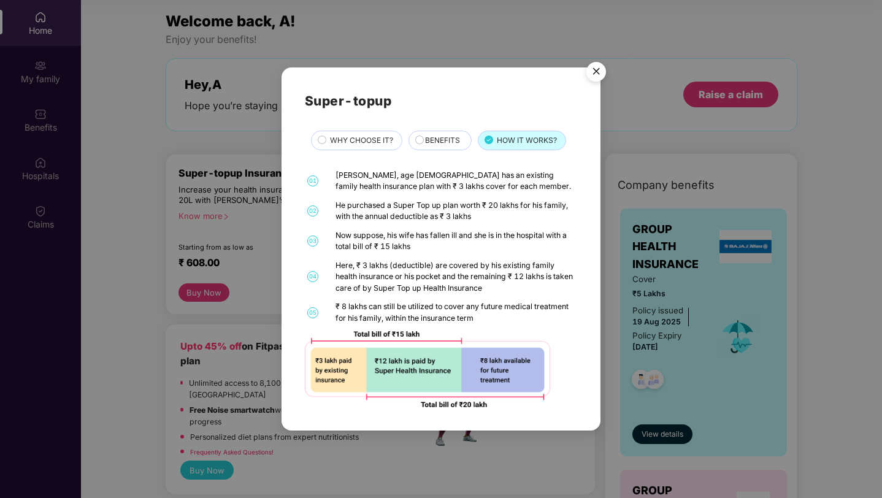
click at [590, 77] on img "Close" at bounding box center [596, 73] width 34 height 34
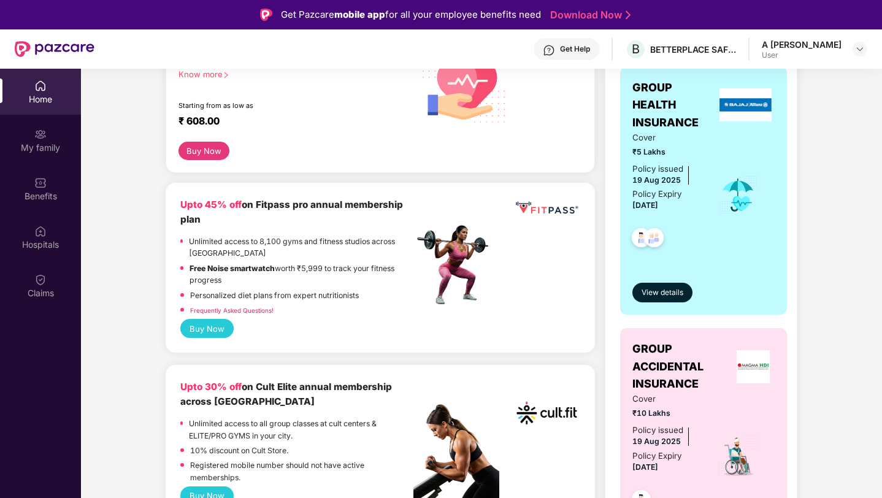
scroll to position [0, 0]
